Goal: Consume media (video, audio): Consume media (video, audio)

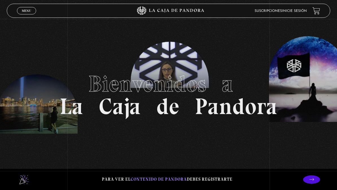
click at [27, 12] on span "Menu" at bounding box center [26, 10] width 9 height 3
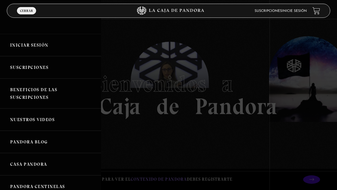
click at [23, 45] on link "Iniciar Sesión" at bounding box center [50, 45] width 101 height 22
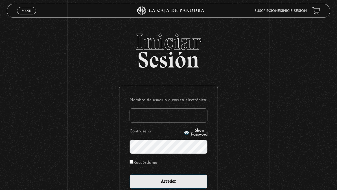
click at [182, 186] on input "Acceder" at bounding box center [168, 181] width 78 height 14
click at [174, 121] on input "Nombre de usuario o correo electrónico" at bounding box center [168, 115] width 78 height 14
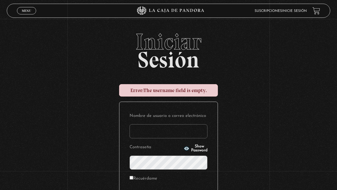
click at [184, 132] on input "Nombre de usuario o correo electrónico" at bounding box center [168, 131] width 78 height 14
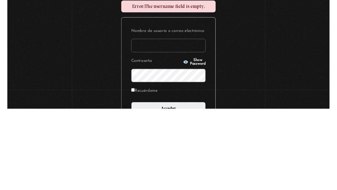
scroll to position [72, 0]
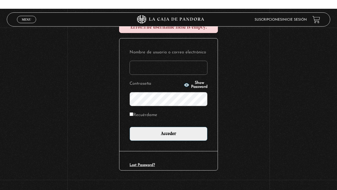
type input "g.calderon0811@gmail.com"
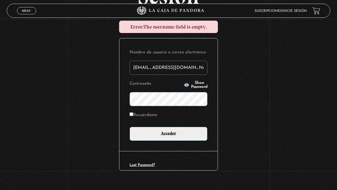
click at [136, 115] on label "Recuérdame" at bounding box center [143, 115] width 28 height 8
click at [133, 115] on input "Recuérdame" at bounding box center [131, 114] width 4 height 4
checkbox input "true"
click at [161, 130] on input "Acceder" at bounding box center [168, 134] width 78 height 14
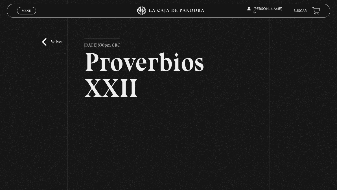
click at [190, 108] on article "[DATE] 830pm CRC Proverbios XXII" at bounding box center [168, 121] width 168 height 166
click at [49, 37] on div "Volver [DATE] 830pm CRC Proverbios XXII" at bounding box center [168, 117] width 337 height 196
click at [54, 43] on link "Volver" at bounding box center [52, 42] width 21 height 8
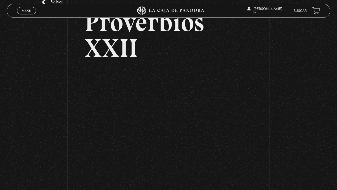
scroll to position [39, 0]
